Goal: Transaction & Acquisition: Purchase product/service

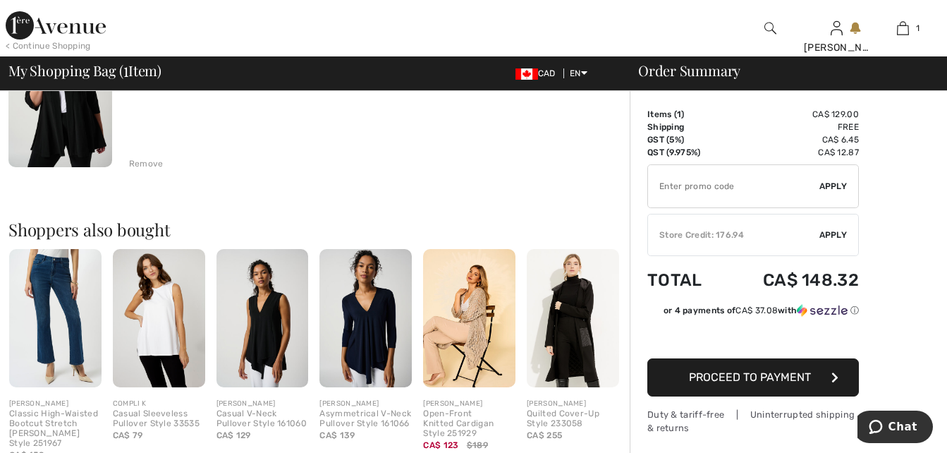
scroll to position [194, 0]
click at [834, 232] on span "Apply" at bounding box center [833, 234] width 28 height 13
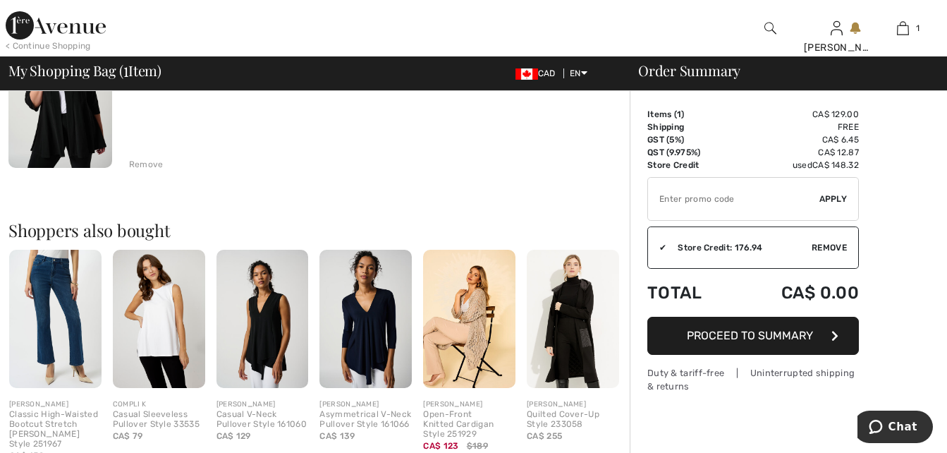
click at [731, 335] on span "Proceed to Summary" at bounding box center [750, 335] width 126 height 13
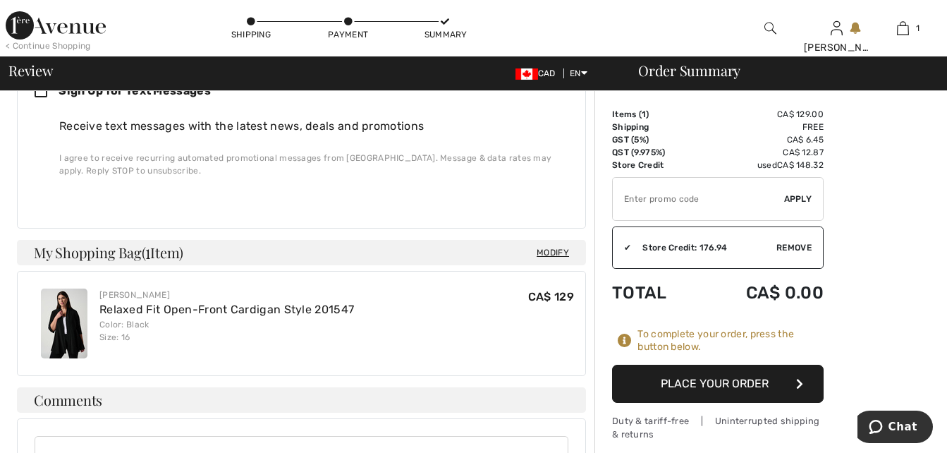
scroll to position [423, 0]
click at [700, 379] on button "Place Your Order" at bounding box center [717, 383] width 211 height 38
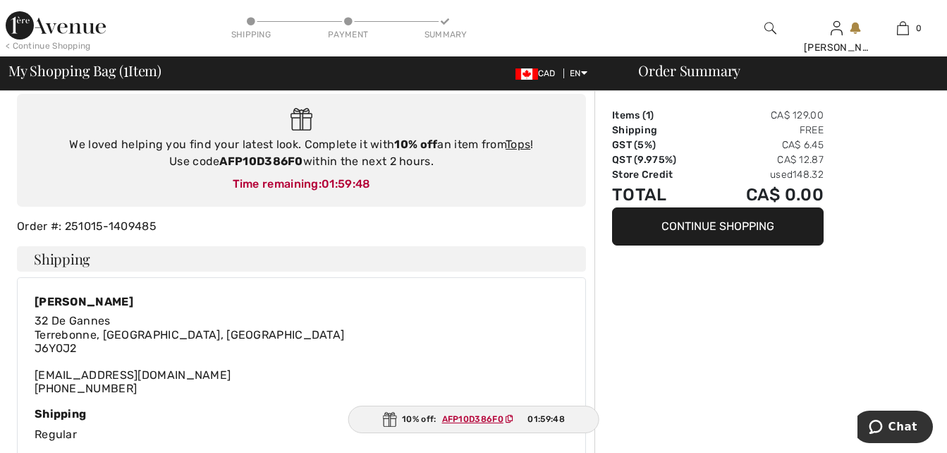
scroll to position [106, 0]
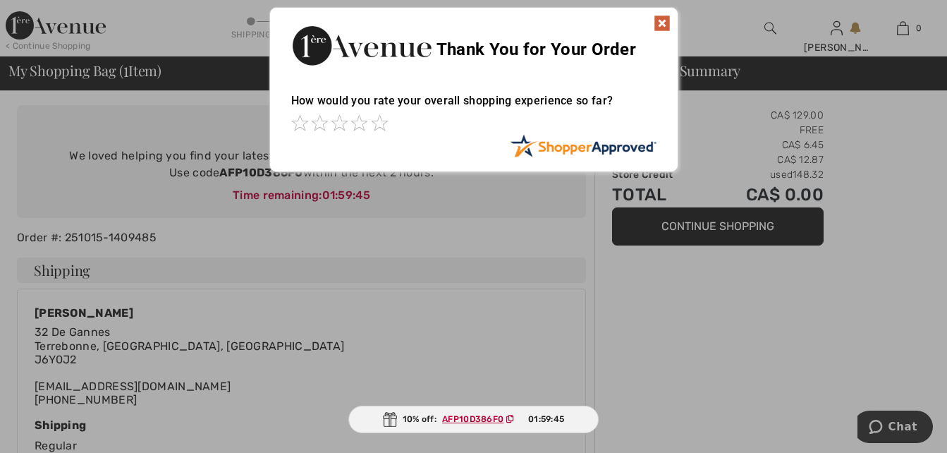
click at [658, 20] on img at bounding box center [662, 23] width 17 height 17
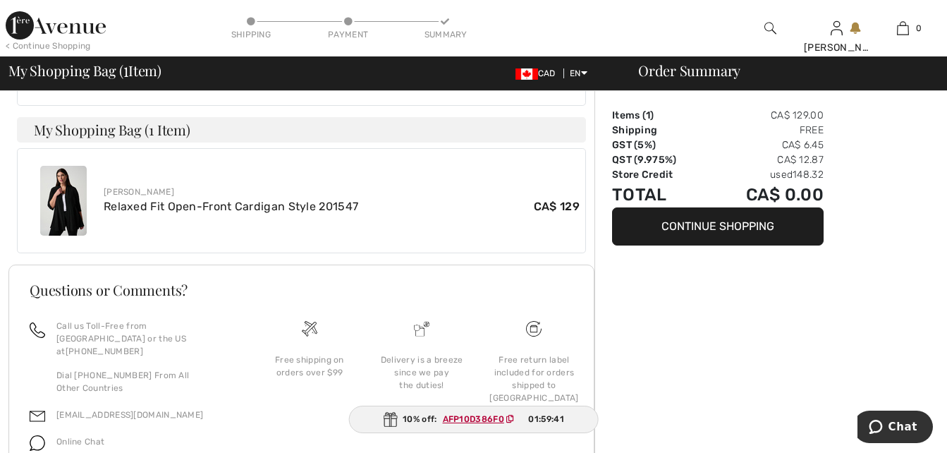
scroll to position [476, 0]
